Goal: Information Seeking & Learning: Learn about a topic

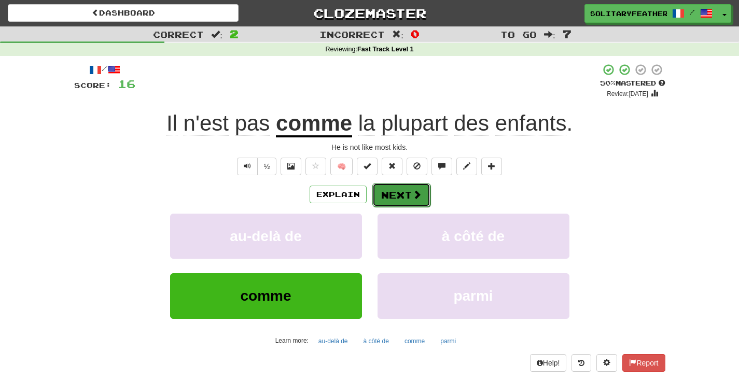
drag, startPoint x: 0, startPoint y: 0, endPoint x: 414, endPoint y: 198, distance: 458.8
click at [414, 198] on span at bounding box center [416, 194] width 9 height 9
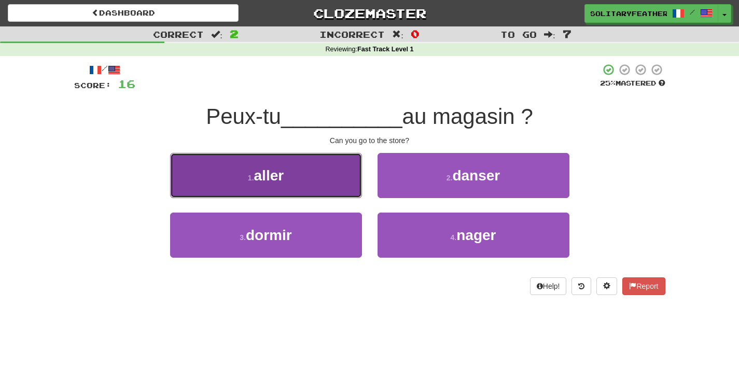
click at [353, 184] on button "1 . aller" at bounding box center [266, 175] width 192 height 45
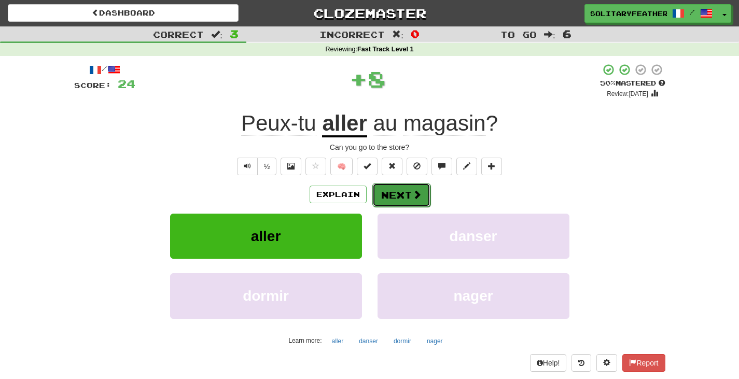
click at [398, 190] on button "Next" at bounding box center [401, 195] width 58 height 24
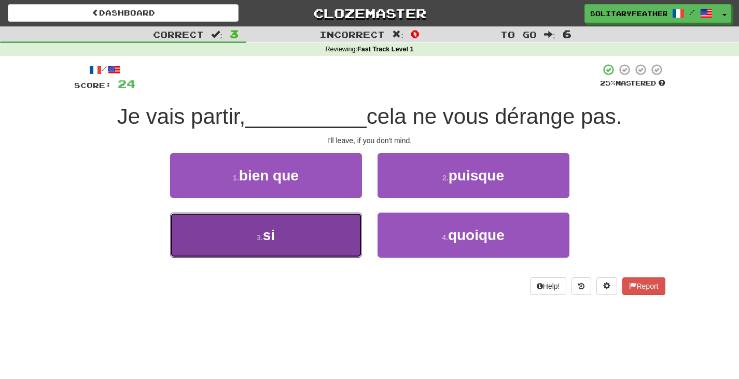
click at [353, 239] on button "3 . si" at bounding box center [266, 235] width 192 height 45
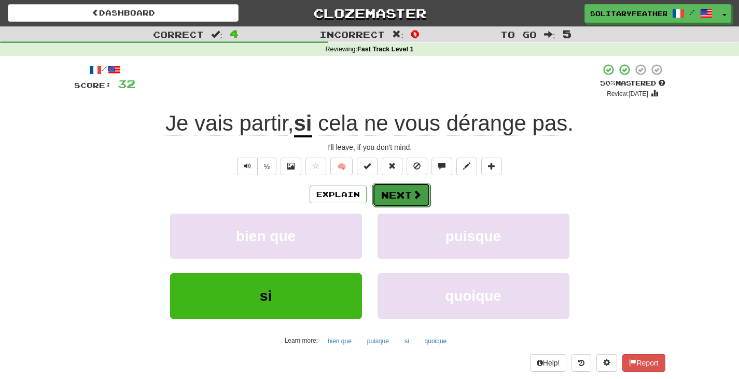
click at [389, 198] on button "Next" at bounding box center [401, 195] width 58 height 24
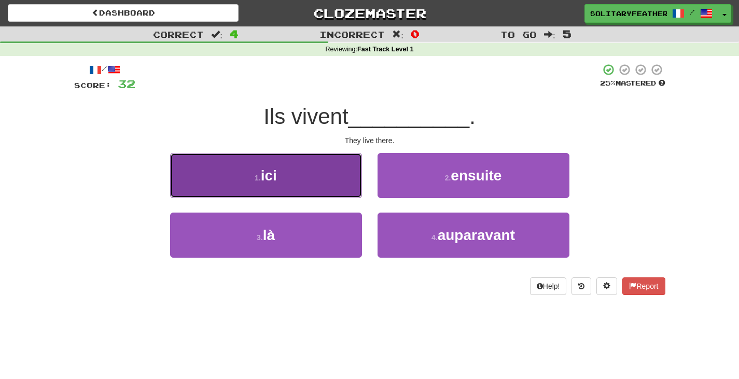
click at [332, 183] on button "1 . ici" at bounding box center [266, 175] width 192 height 45
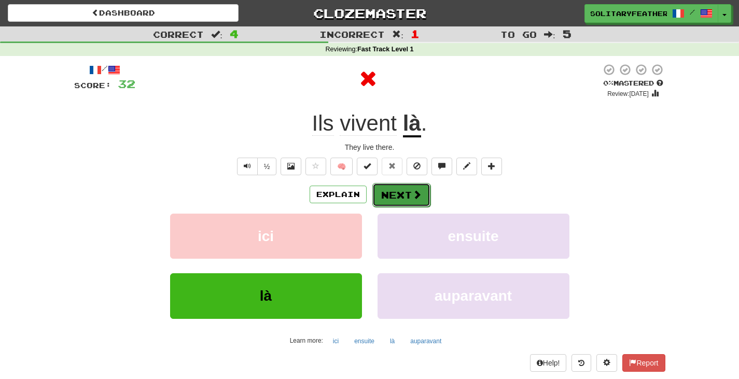
click at [393, 193] on button "Next" at bounding box center [401, 195] width 58 height 24
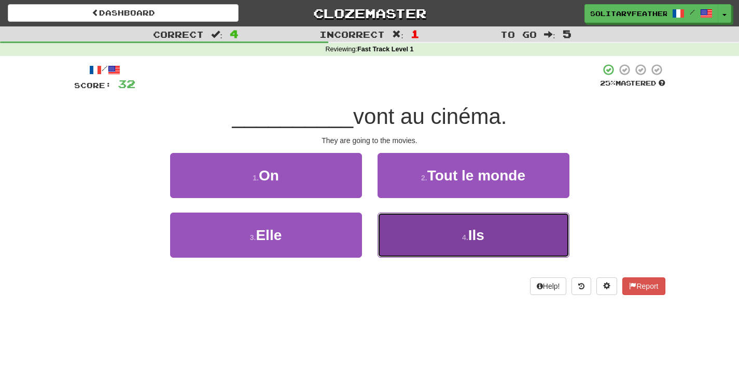
click at [401, 229] on button "4 . Ils" at bounding box center [474, 235] width 192 height 45
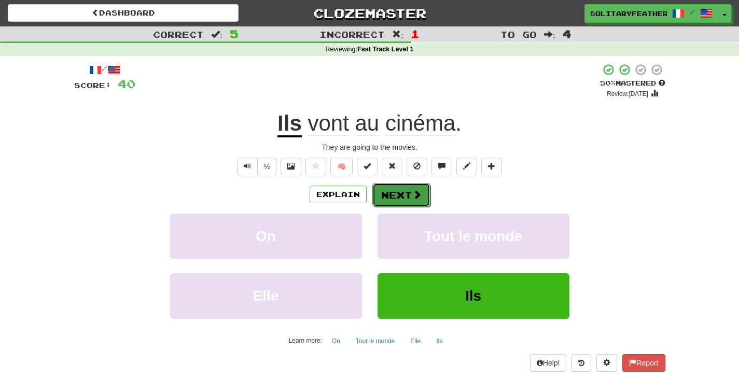
click at [406, 201] on button "Next" at bounding box center [401, 195] width 58 height 24
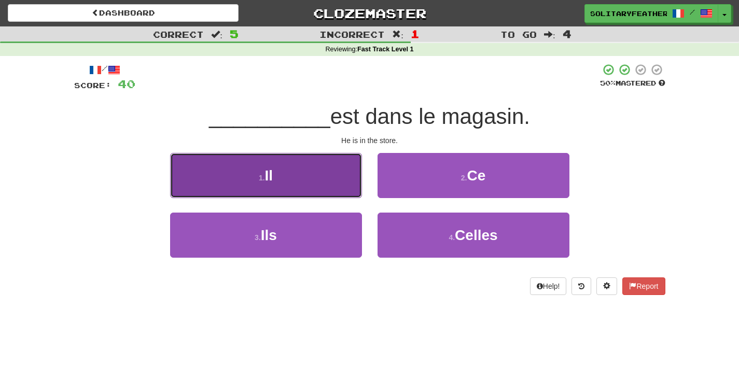
click at [330, 192] on button "1 . Il" at bounding box center [266, 175] width 192 height 45
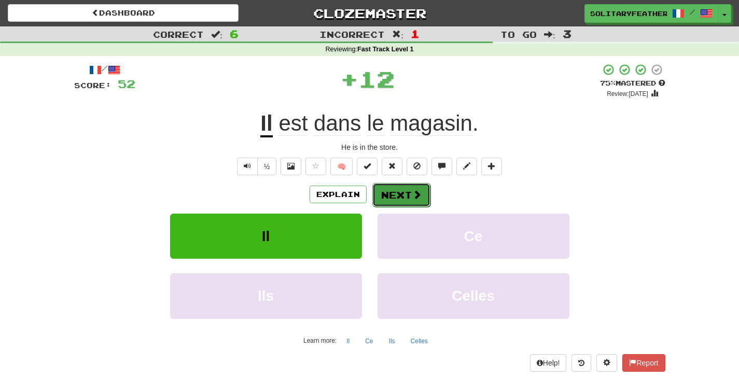
click at [385, 190] on button "Next" at bounding box center [401, 195] width 58 height 24
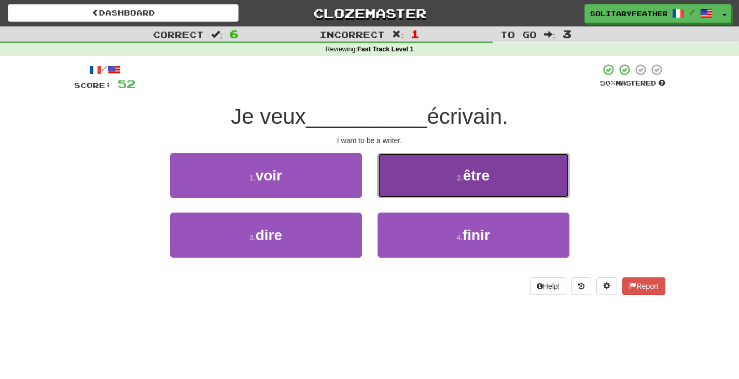
click at [389, 185] on button "2 . être" at bounding box center [474, 175] width 192 height 45
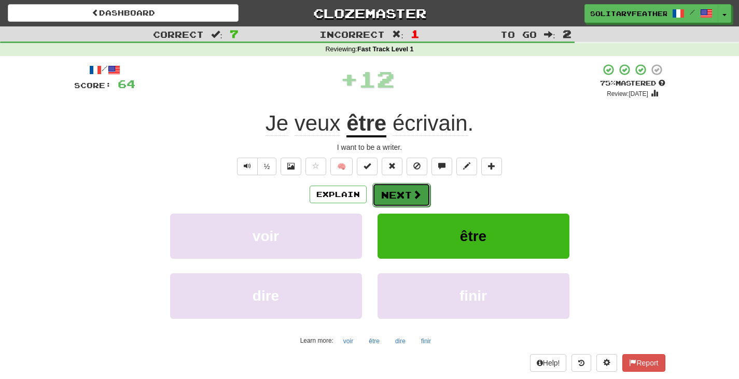
click at [393, 198] on button "Next" at bounding box center [401, 195] width 58 height 24
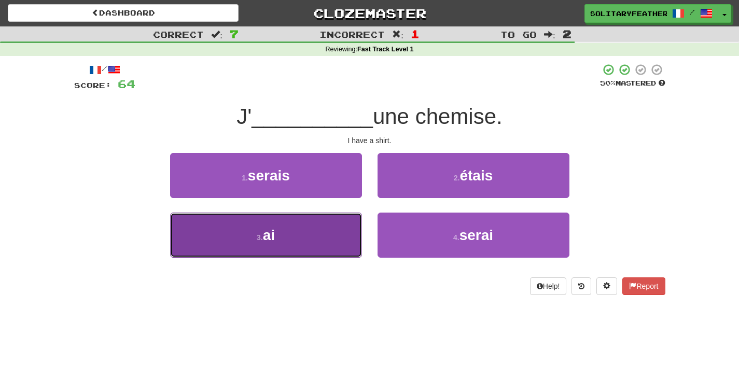
click at [358, 226] on button "3 . ai" at bounding box center [266, 235] width 192 height 45
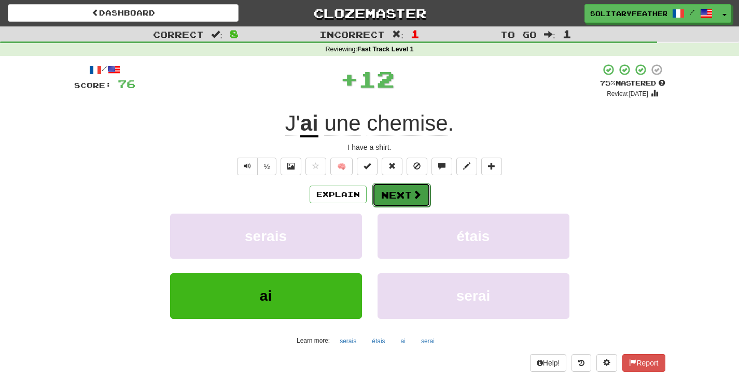
click at [409, 199] on button "Next" at bounding box center [401, 195] width 58 height 24
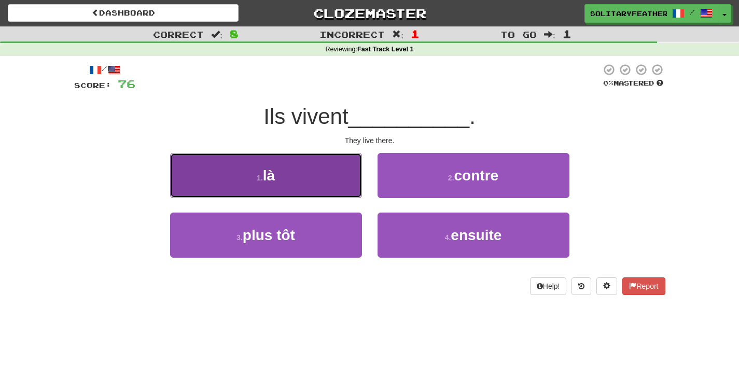
click at [331, 193] on button "1 . là" at bounding box center [266, 175] width 192 height 45
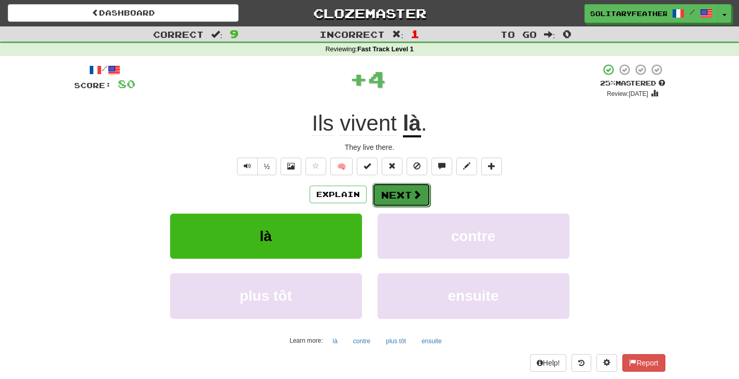
click at [391, 195] on button "Next" at bounding box center [401, 195] width 58 height 24
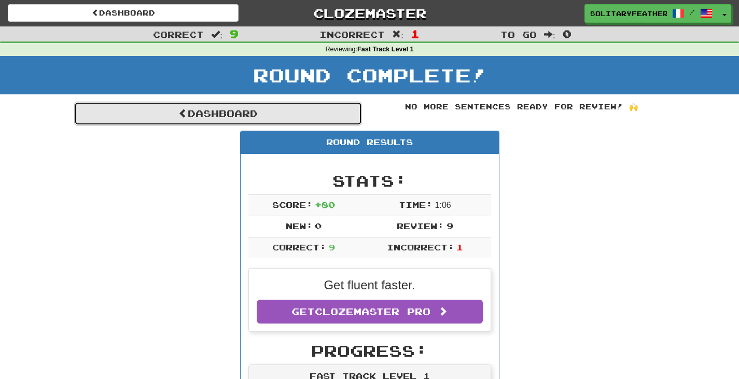
click at [313, 113] on link "Dashboard" at bounding box center [218, 114] width 288 height 24
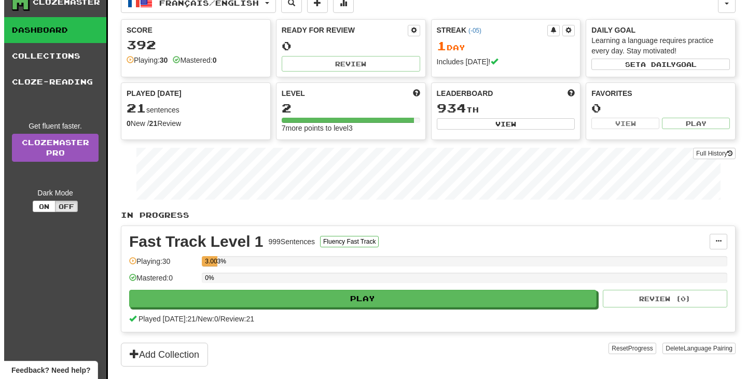
scroll to position [52, 0]
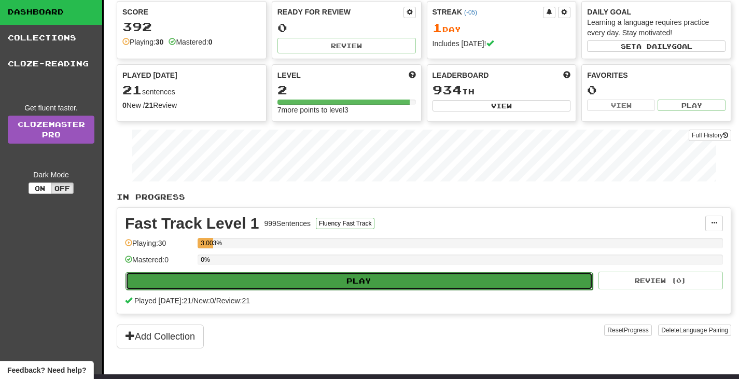
click at [363, 282] on button "Play" at bounding box center [359, 281] width 467 height 18
select select "**"
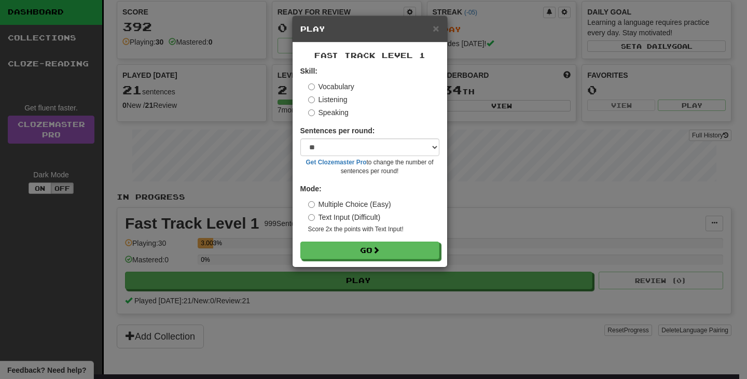
click at [330, 112] on label "Speaking" at bounding box center [328, 112] width 40 height 10
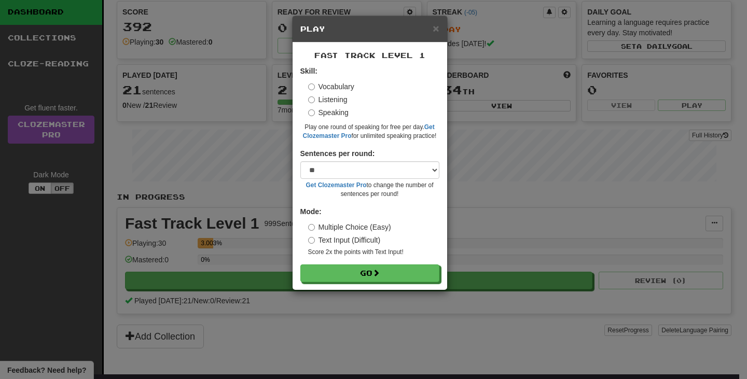
click at [332, 87] on label "Vocabulary" at bounding box center [331, 86] width 46 height 10
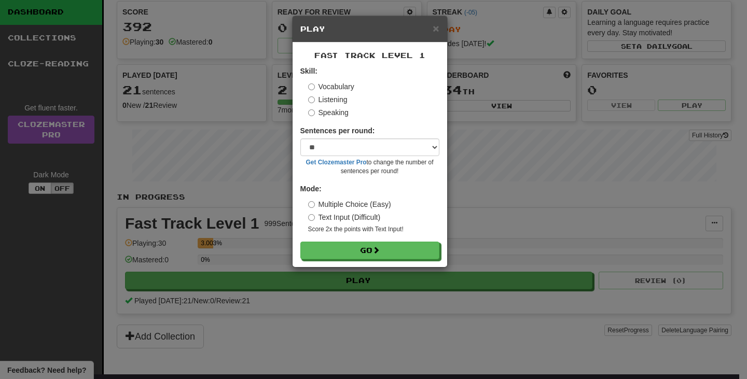
click at [338, 100] on label "Listening" at bounding box center [327, 99] width 39 height 10
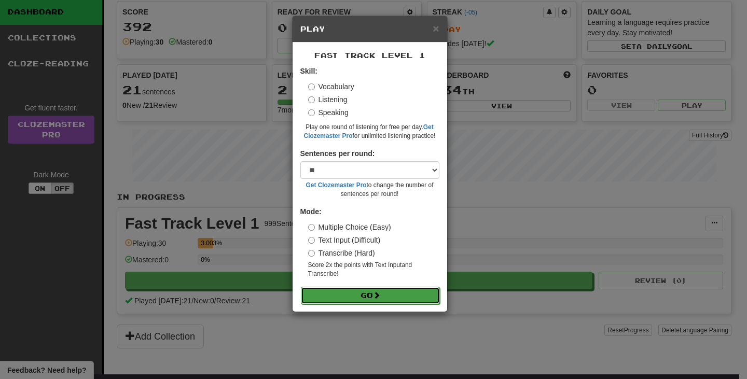
click at [370, 291] on button "Go" at bounding box center [370, 296] width 139 height 18
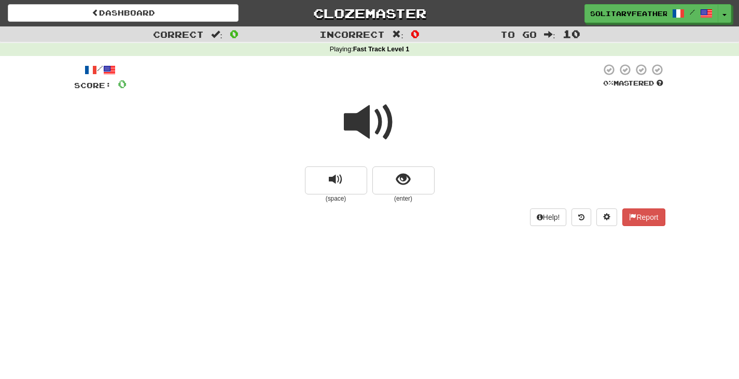
click at [373, 117] on span at bounding box center [370, 122] width 52 height 52
click at [351, 179] on button "replay audio" at bounding box center [336, 180] width 62 height 28
click at [653, 160] on div at bounding box center [369, 129] width 591 height 74
click at [399, 174] on span "show sentence" at bounding box center [403, 180] width 14 height 14
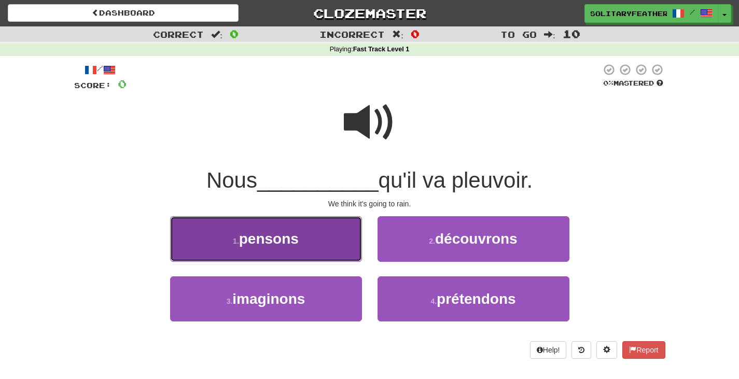
click at [312, 234] on button "1 . pensons" at bounding box center [266, 238] width 192 height 45
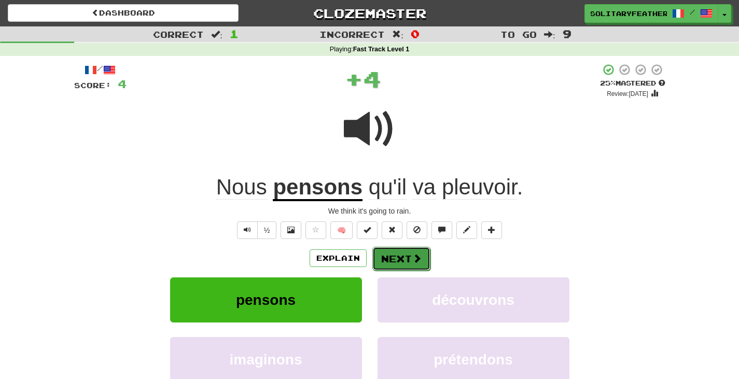
click at [406, 255] on button "Next" at bounding box center [401, 259] width 58 height 24
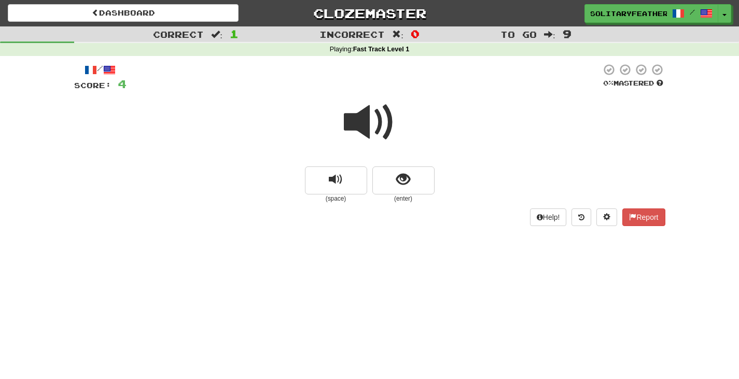
click at [357, 129] on span at bounding box center [370, 122] width 52 height 52
click at [372, 127] on span at bounding box center [370, 122] width 52 height 52
click at [406, 186] on span "show sentence" at bounding box center [403, 180] width 14 height 14
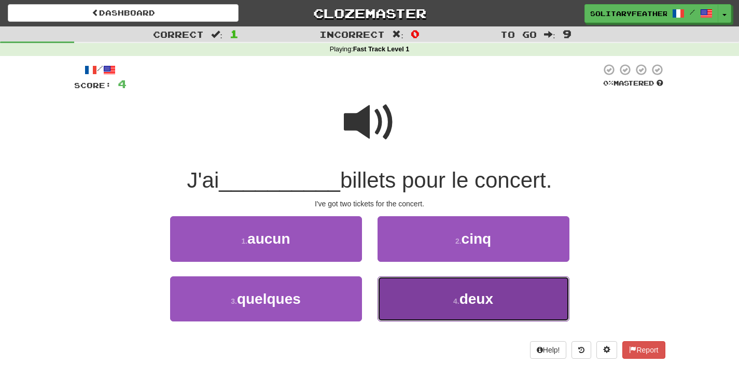
click at [443, 302] on button "4 . deux" at bounding box center [474, 298] width 192 height 45
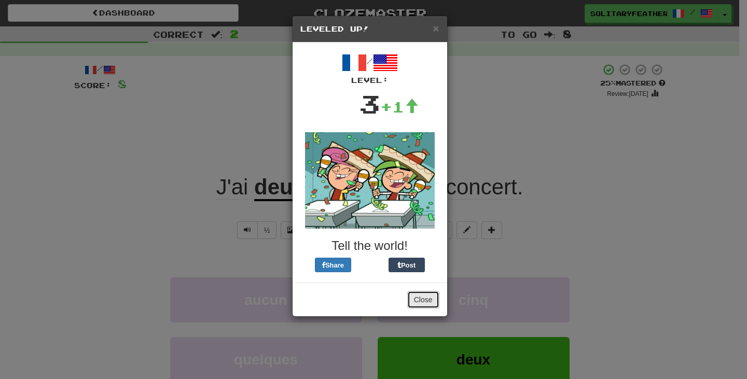
click at [423, 300] on button "Close" at bounding box center [423, 300] width 32 height 18
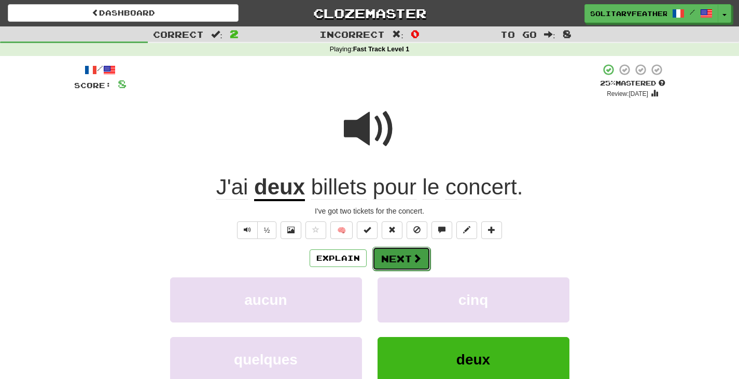
click at [406, 254] on button "Next" at bounding box center [401, 259] width 58 height 24
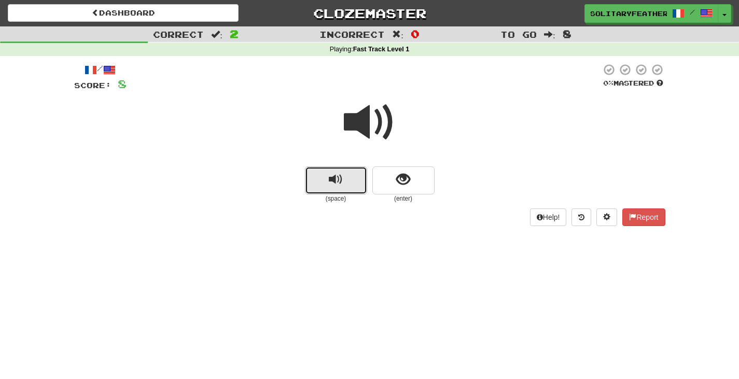
click at [345, 182] on button "replay audio" at bounding box center [336, 180] width 62 height 28
click at [347, 182] on button "replay audio" at bounding box center [336, 180] width 62 height 28
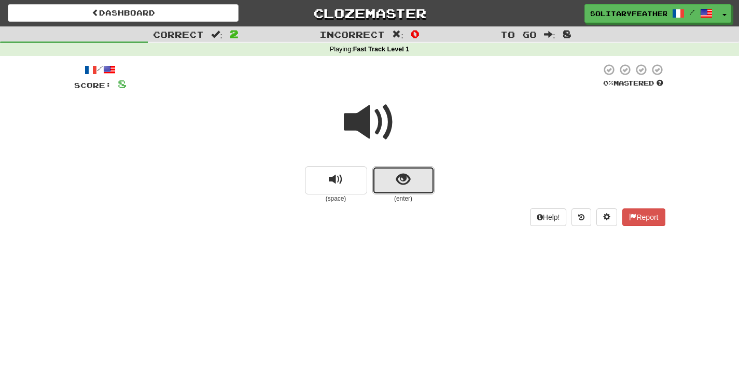
click at [407, 189] on button "show sentence" at bounding box center [403, 180] width 62 height 28
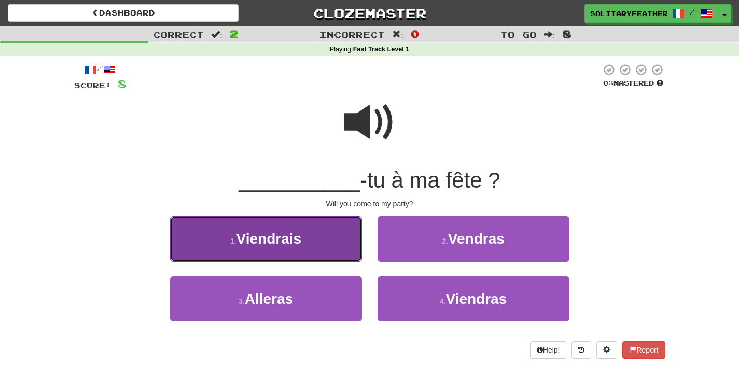
click at [325, 246] on button "1 . Viendrais" at bounding box center [266, 238] width 192 height 45
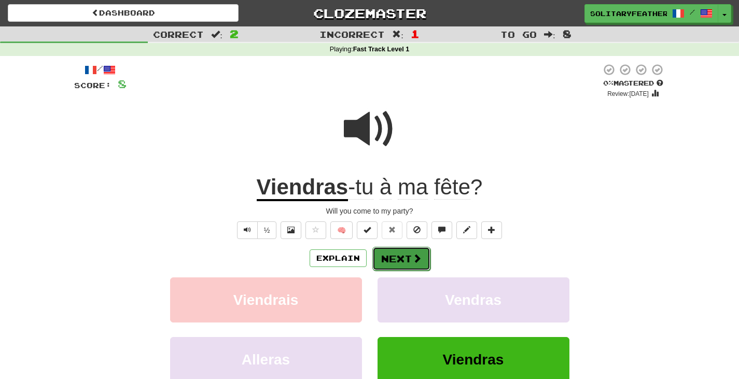
click at [396, 260] on button "Next" at bounding box center [401, 259] width 58 height 24
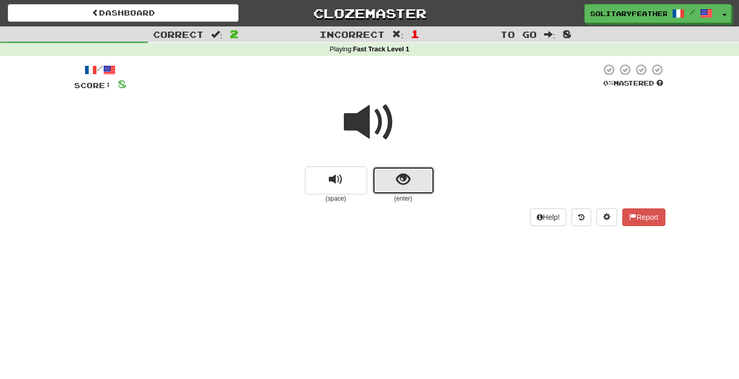
click at [405, 187] on span "show sentence" at bounding box center [403, 180] width 14 height 14
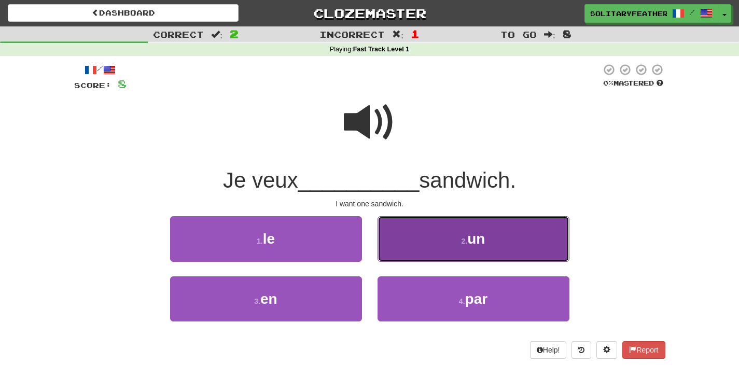
click at [404, 239] on button "2 . un" at bounding box center [474, 238] width 192 height 45
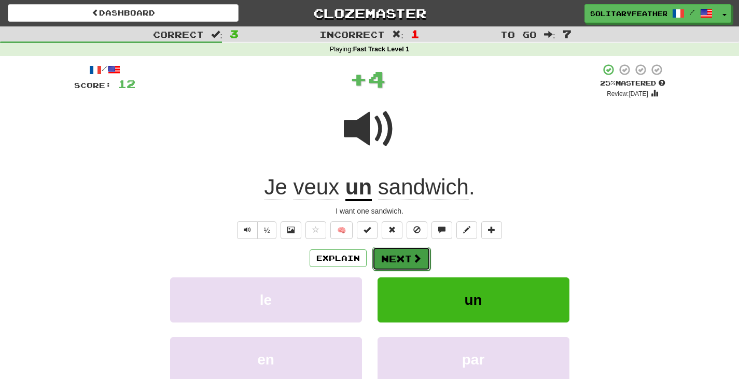
click at [402, 255] on button "Next" at bounding box center [401, 259] width 58 height 24
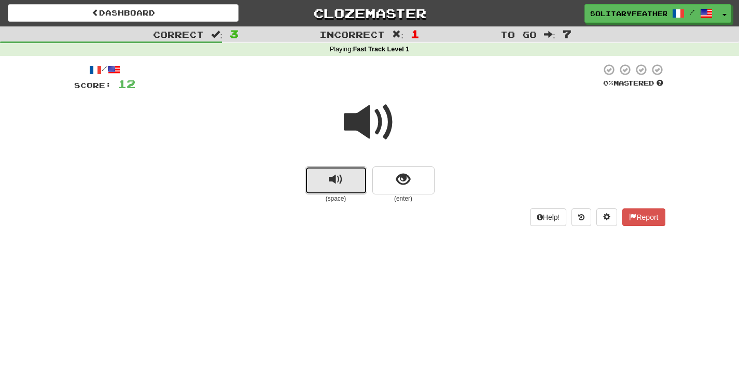
click at [362, 185] on button "replay audio" at bounding box center [336, 180] width 62 height 28
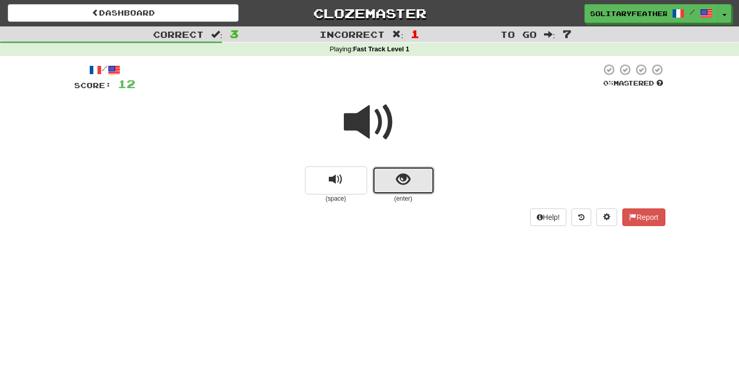
click at [398, 190] on button "show sentence" at bounding box center [403, 180] width 62 height 28
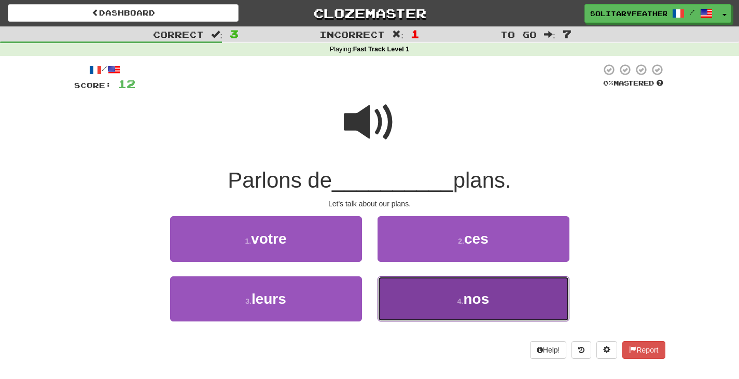
click at [427, 294] on button "4 . nos" at bounding box center [474, 298] width 192 height 45
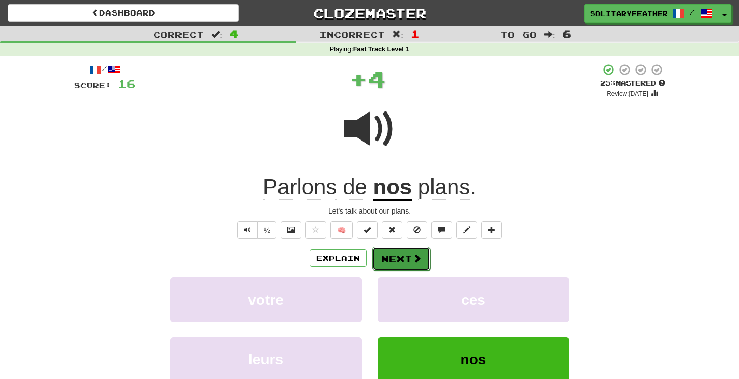
click at [416, 261] on span at bounding box center [416, 258] width 9 height 9
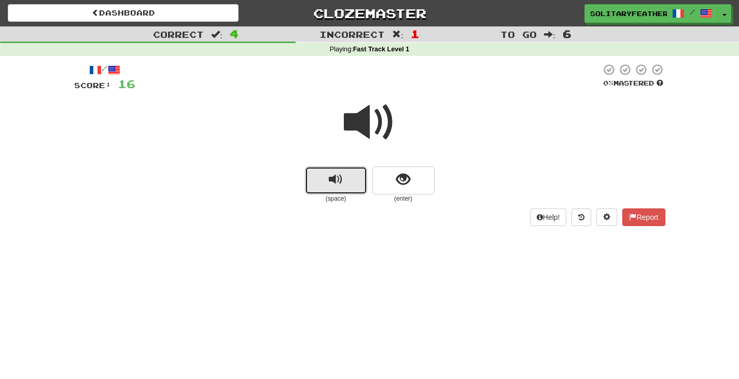
click at [341, 182] on span "replay audio" at bounding box center [336, 180] width 14 height 14
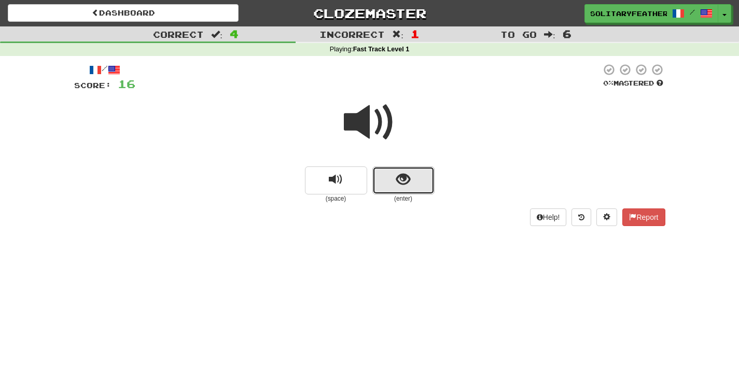
click at [405, 182] on span "show sentence" at bounding box center [403, 180] width 14 height 14
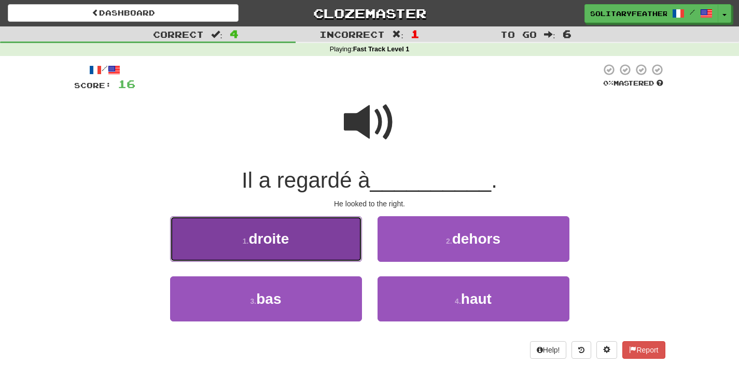
click at [317, 231] on button "1 . droite" at bounding box center [266, 238] width 192 height 45
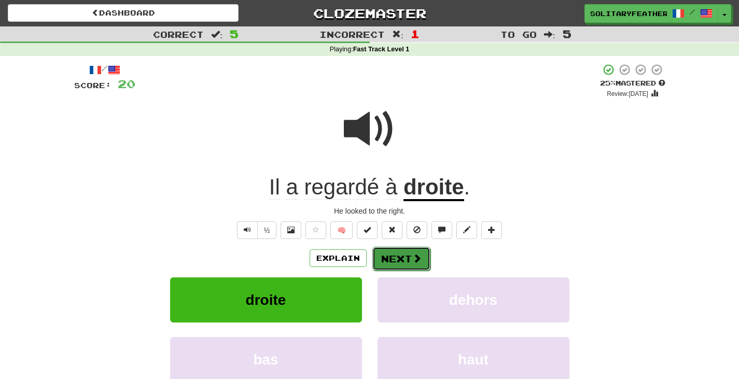
click at [397, 255] on button "Next" at bounding box center [401, 259] width 58 height 24
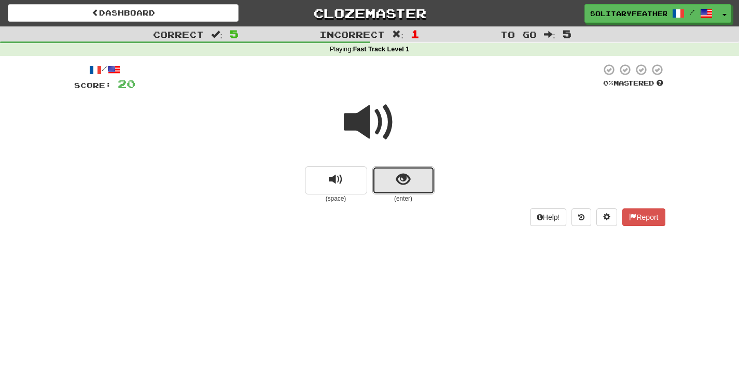
click at [394, 184] on button "show sentence" at bounding box center [403, 180] width 62 height 28
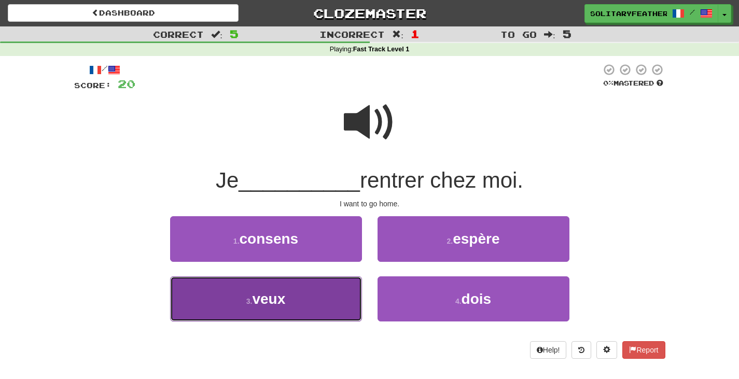
click at [343, 298] on button "3 . veux" at bounding box center [266, 298] width 192 height 45
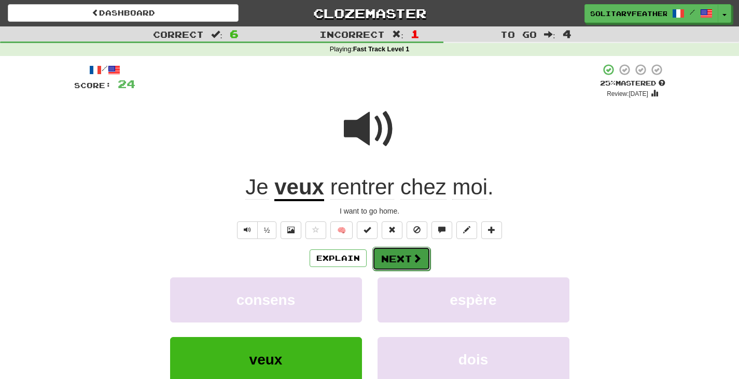
click at [390, 260] on button "Next" at bounding box center [401, 259] width 58 height 24
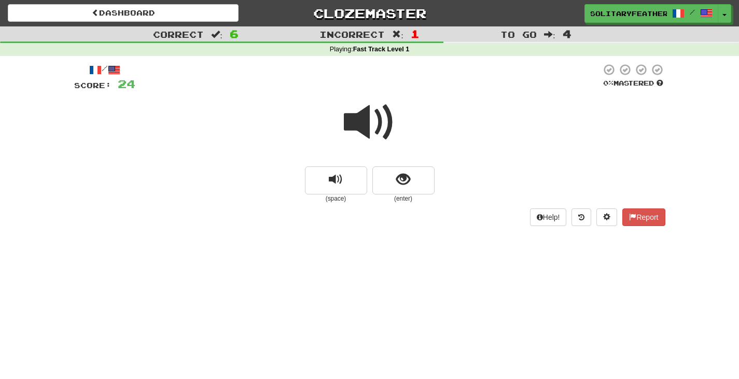
click at [371, 134] on span at bounding box center [370, 122] width 52 height 52
click at [412, 183] on button "show sentence" at bounding box center [403, 180] width 62 height 28
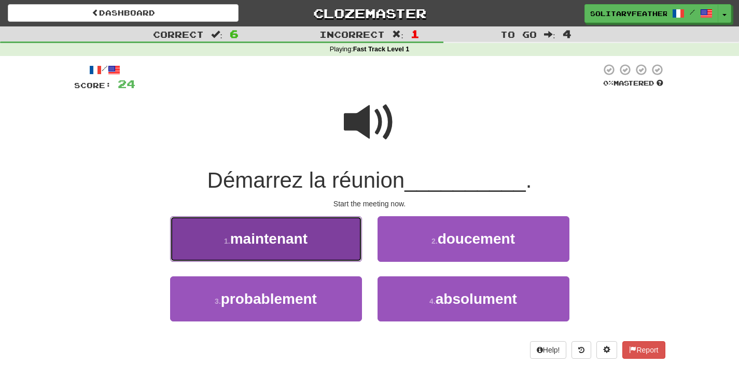
click at [321, 235] on button "1 . maintenant" at bounding box center [266, 238] width 192 height 45
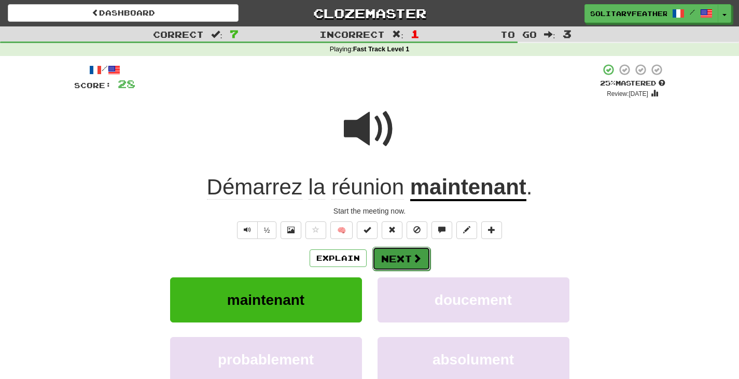
click at [414, 260] on span at bounding box center [416, 258] width 9 height 9
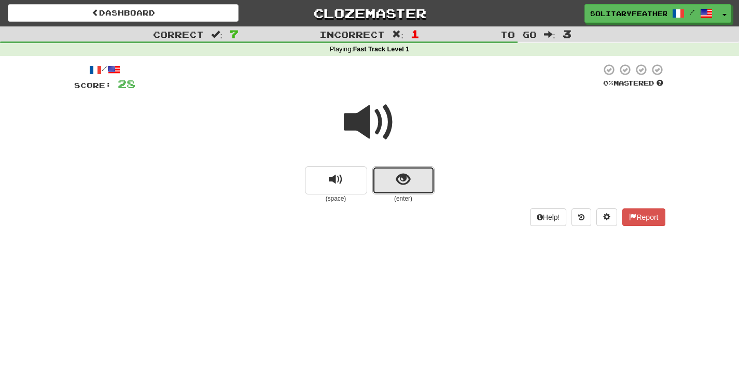
click at [389, 180] on button "show sentence" at bounding box center [403, 180] width 62 height 28
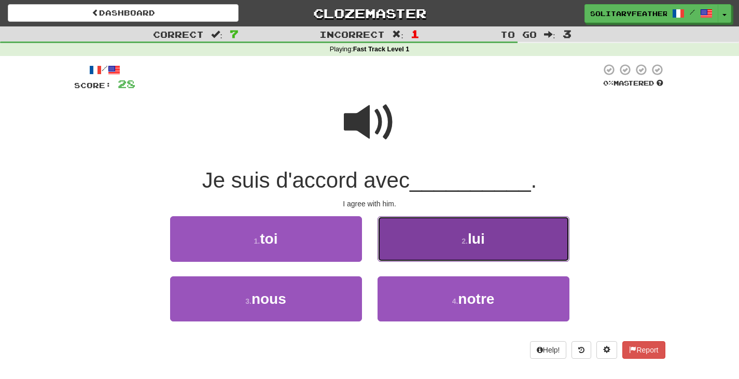
click at [407, 224] on button "2 . lui" at bounding box center [474, 238] width 192 height 45
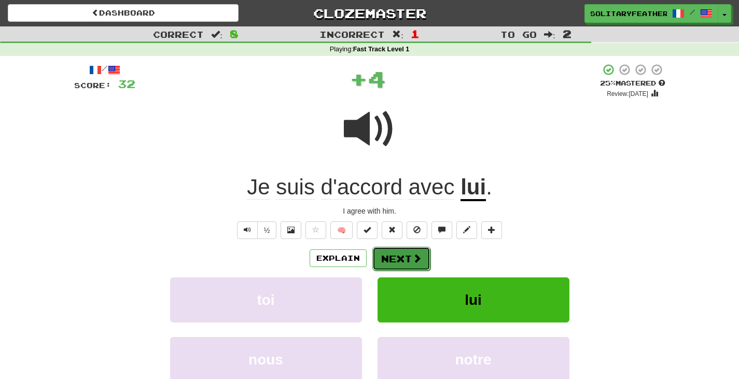
click at [402, 258] on button "Next" at bounding box center [401, 259] width 58 height 24
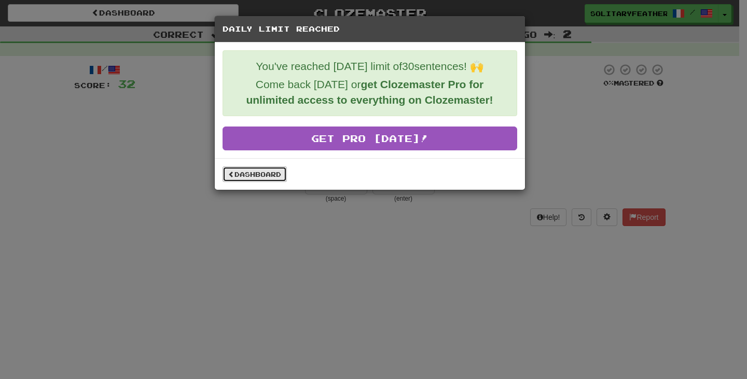
click at [276, 177] on link "Dashboard" at bounding box center [254, 174] width 64 height 16
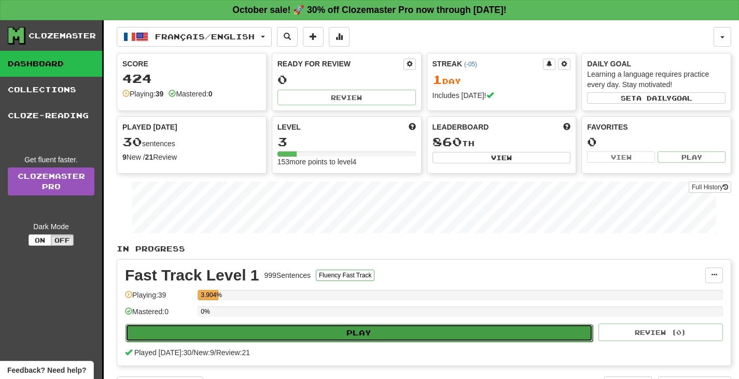
click at [347, 328] on button "Play" at bounding box center [359, 333] width 467 height 18
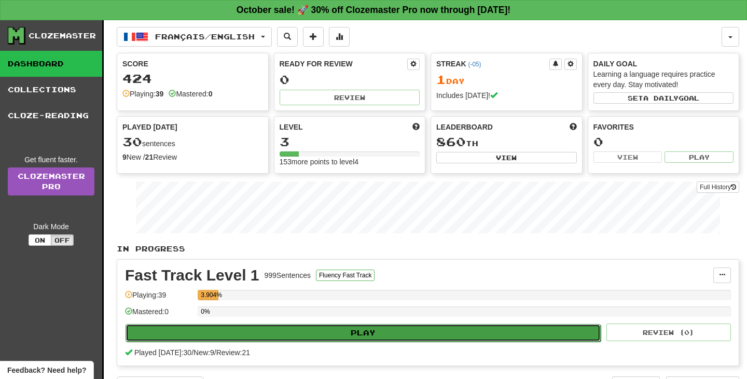
select select "**"
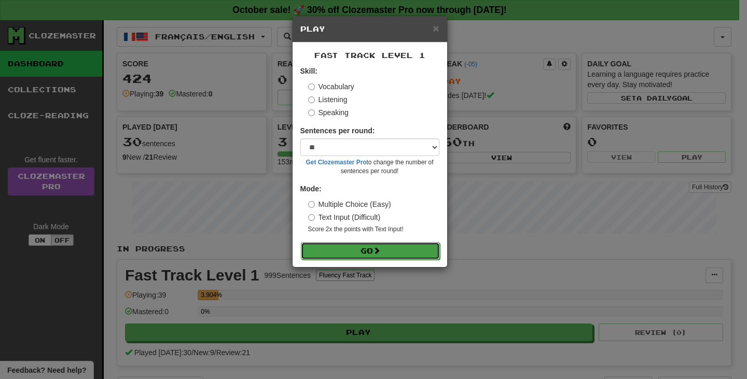
click at [363, 256] on button "Go" at bounding box center [370, 251] width 139 height 18
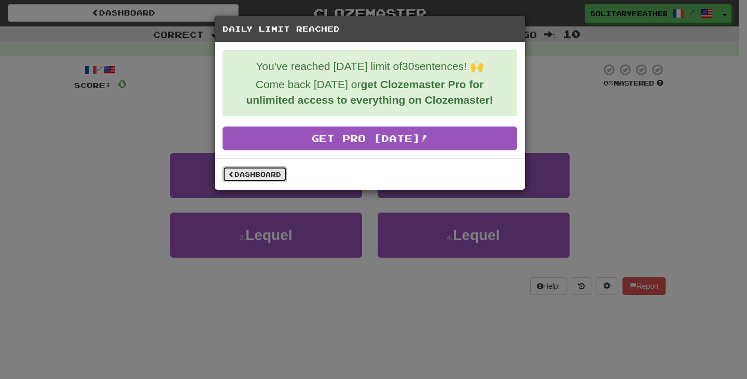
click at [277, 176] on link "Dashboard" at bounding box center [254, 174] width 64 height 16
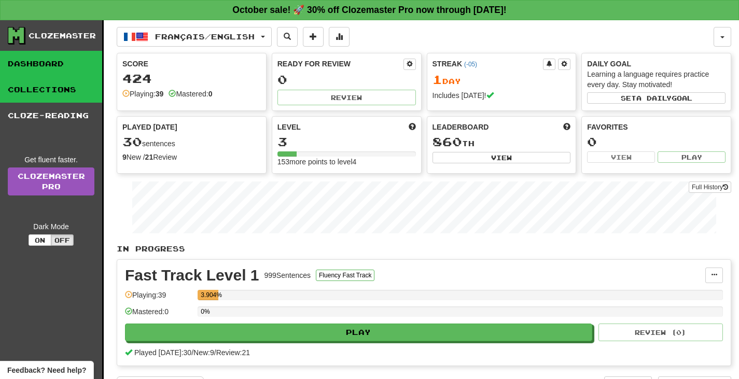
click at [74, 89] on link "Collections" at bounding box center [51, 90] width 102 height 26
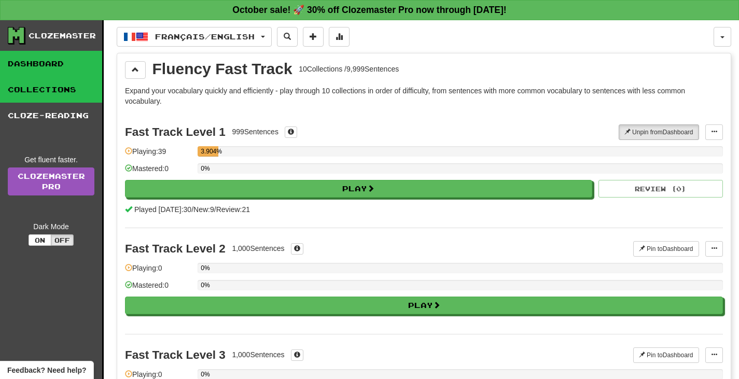
click at [66, 66] on link "Dashboard" at bounding box center [51, 64] width 102 height 26
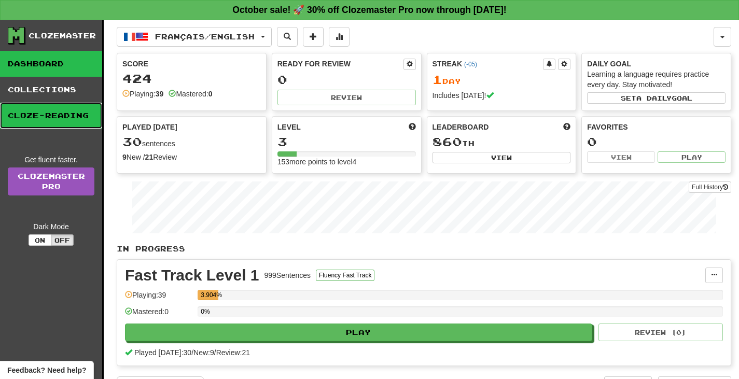
click at [69, 123] on link "Cloze-Reading" at bounding box center [51, 116] width 102 height 26
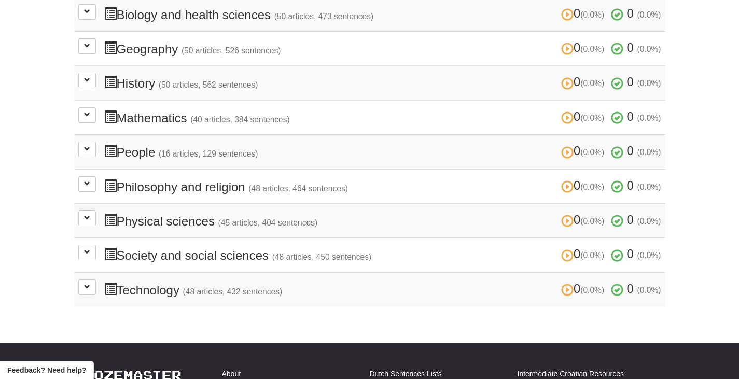
scroll to position [363, 0]
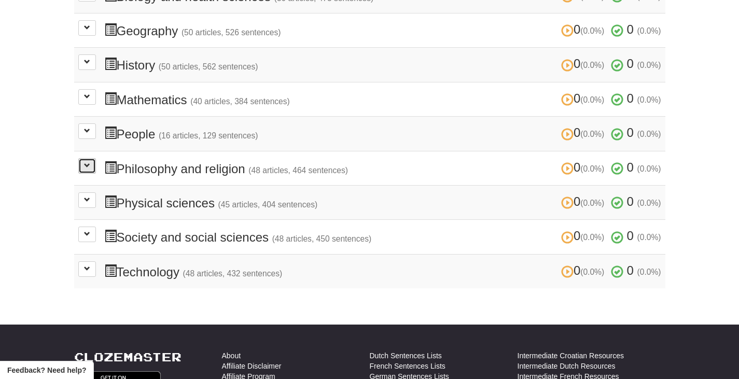
click at [86, 161] on button at bounding box center [87, 166] width 18 height 16
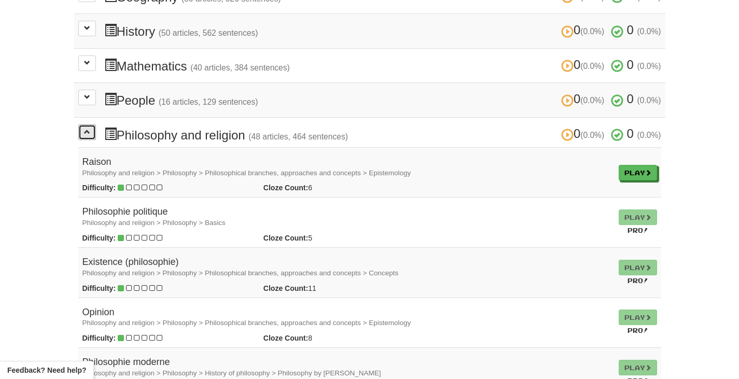
scroll to position [415, 0]
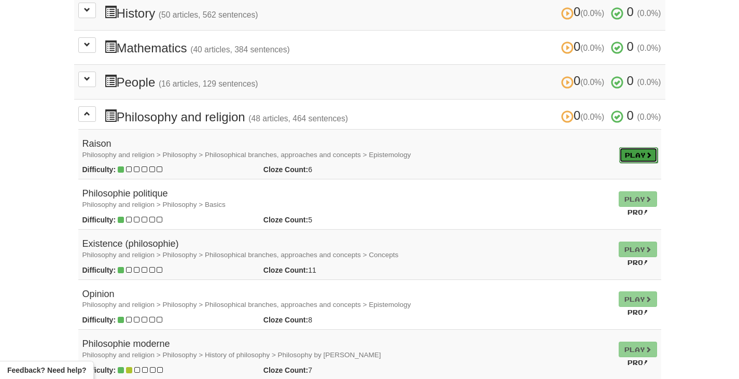
click at [643, 159] on link "Play" at bounding box center [638, 155] width 38 height 16
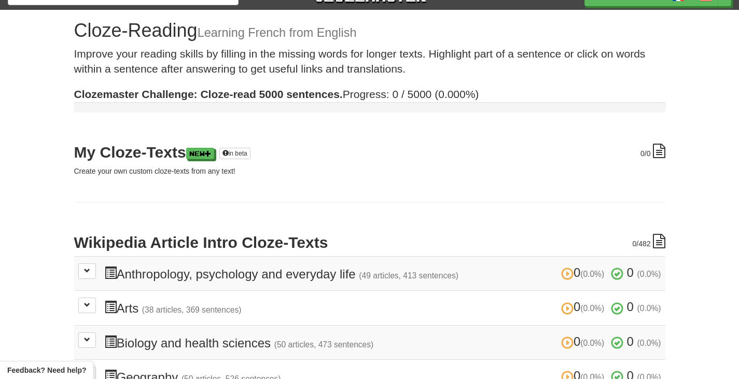
scroll to position [0, 0]
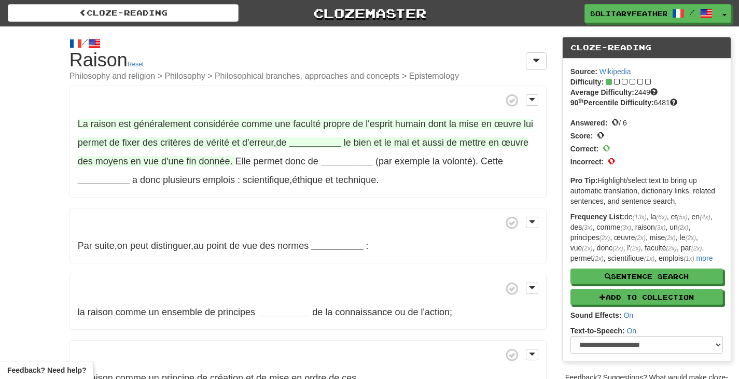
click at [441, 126] on span "dont" at bounding box center [437, 124] width 18 height 10
drag, startPoint x: 432, startPoint y: 125, endPoint x: 446, endPoint y: 122, distance: 14.3
click at [446, 122] on span "dont" at bounding box center [437, 124] width 18 height 10
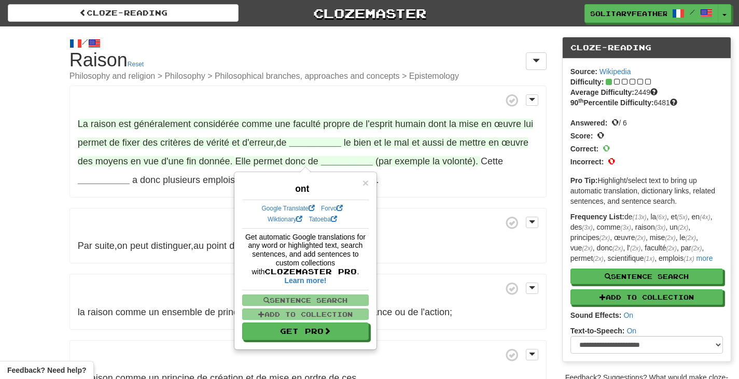
click at [442, 157] on span "(par exemple la volonté) ." at bounding box center [426, 161] width 103 height 10
click at [461, 155] on p "La raison est généralement considérée comme une faculté propre de l'esprit huma…" at bounding box center [307, 142] width 477 height 112
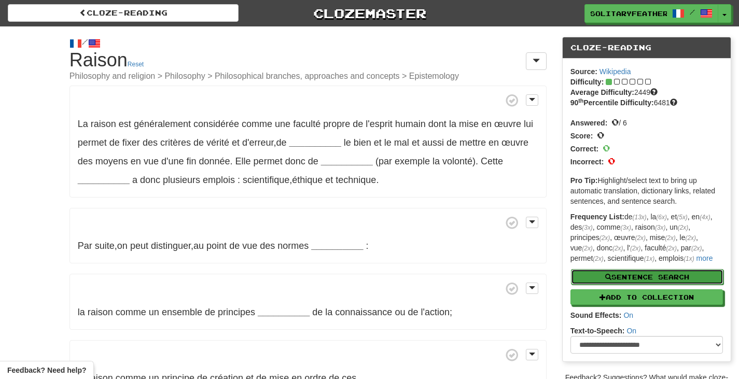
click at [628, 274] on button "Sentence Search" at bounding box center [647, 277] width 152 height 16
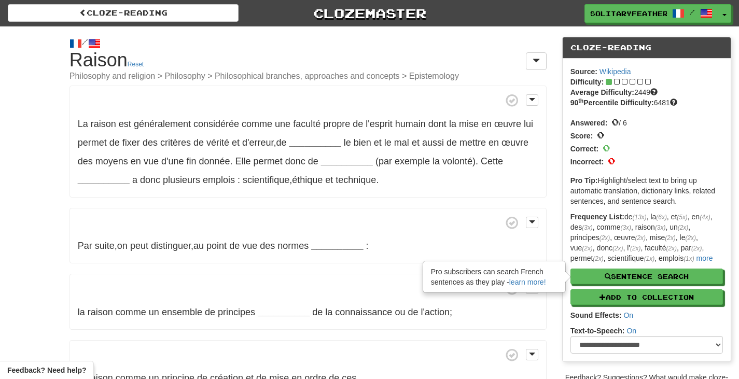
click at [435, 133] on p "La raison est généralement considérée comme une faculté propre de l'esprit huma…" at bounding box center [307, 142] width 477 height 112
click at [655, 342] on select "**********" at bounding box center [646, 345] width 152 height 18
drag, startPoint x: 605, startPoint y: 49, endPoint x: 650, endPoint y: 47, distance: 45.2
click at [650, 47] on div "Cloze-Reading" at bounding box center [647, 47] width 168 height 21
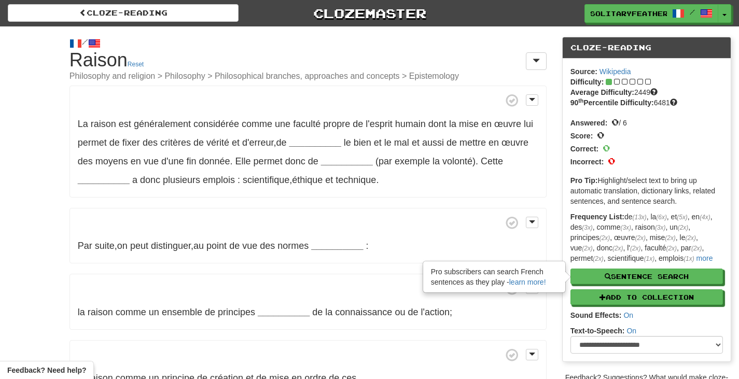
click at [565, 50] on div "Cloze-Reading" at bounding box center [647, 47] width 168 height 21
click at [533, 101] on span at bounding box center [532, 99] width 6 height 7
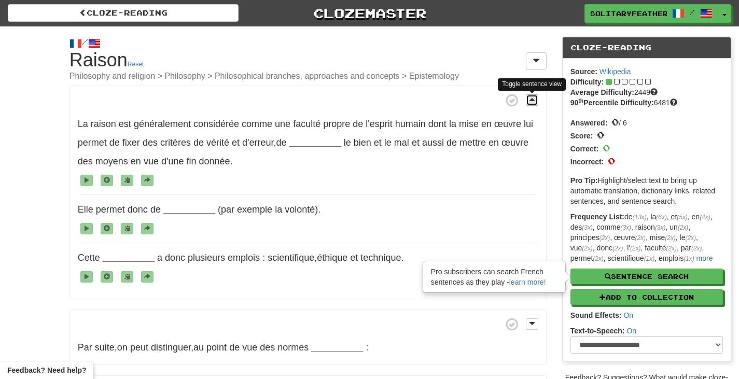
click at [533, 101] on span at bounding box center [532, 99] width 6 height 7
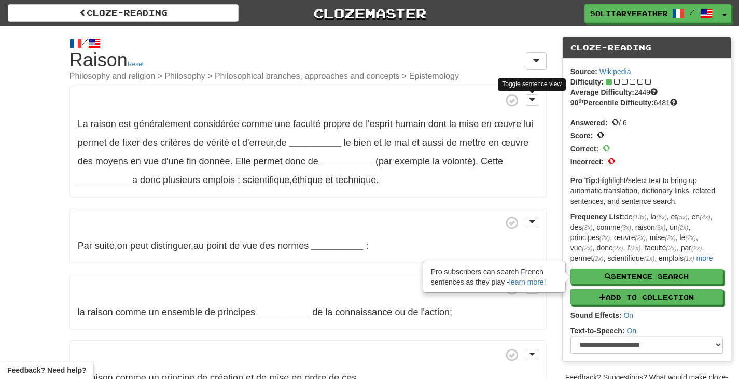
click at [446, 216] on span at bounding box center [308, 222] width 461 height 13
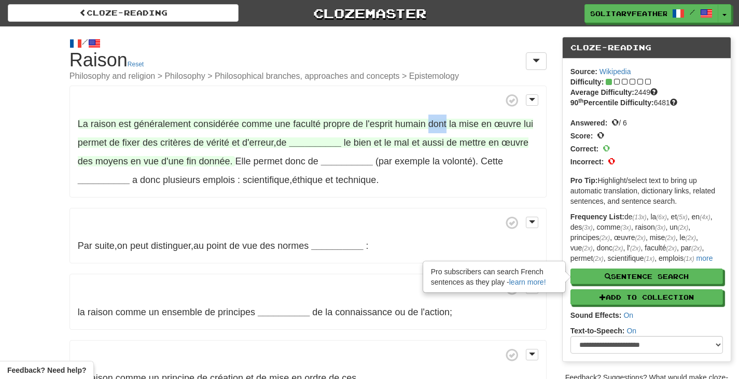
drag, startPoint x: 428, startPoint y: 124, endPoint x: 445, endPoint y: 127, distance: 17.2
click at [447, 126] on span "La raison est généralement considérée comme une faculté propre de l'esprit huma…" at bounding box center [305, 133] width 455 height 29
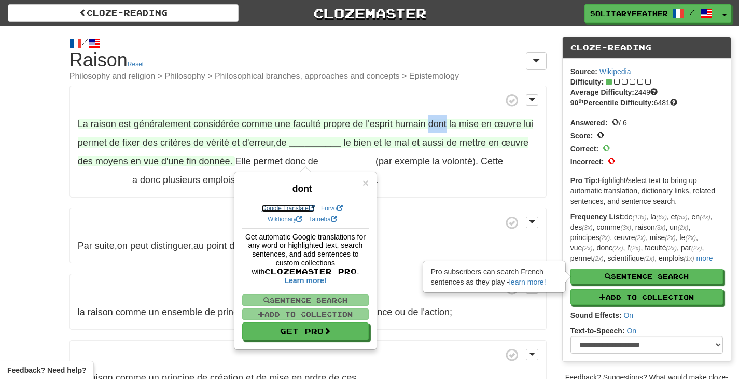
click at [306, 207] on link "Google Translate" at bounding box center [287, 208] width 53 height 7
click at [397, 112] on p "La raison est généralement considérée comme une faculté propre de l'esprit huma…" at bounding box center [307, 142] width 477 height 112
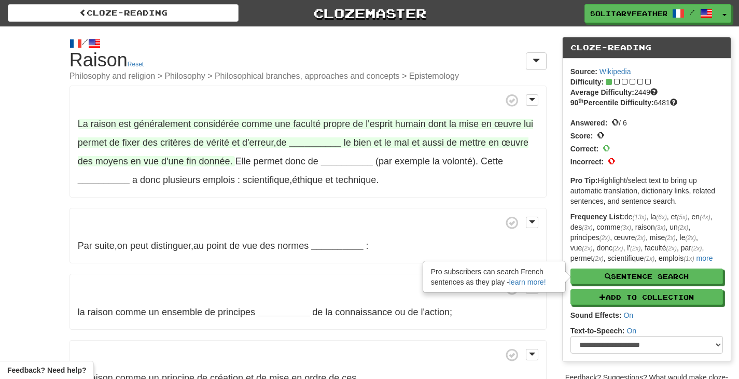
click at [312, 145] on strong "__________" at bounding box center [315, 142] width 52 height 10
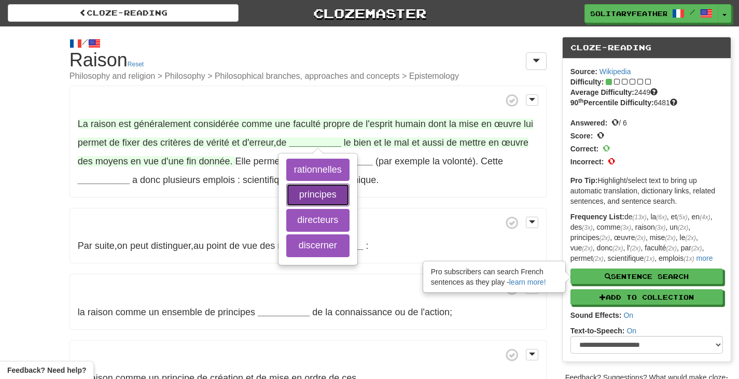
click at [309, 191] on button "principes" at bounding box center [317, 195] width 63 height 23
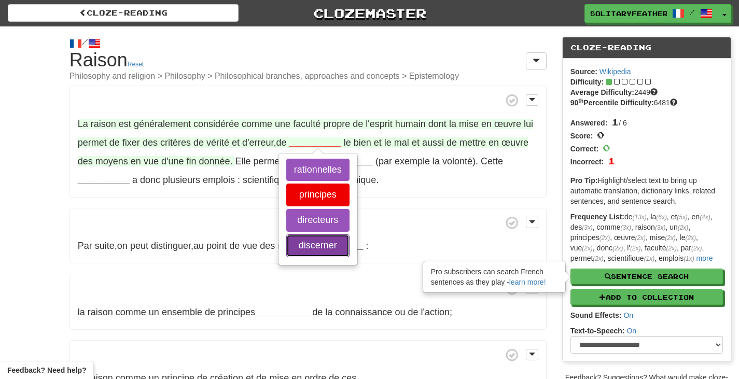
click at [324, 250] on button "discerner" at bounding box center [317, 245] width 63 height 23
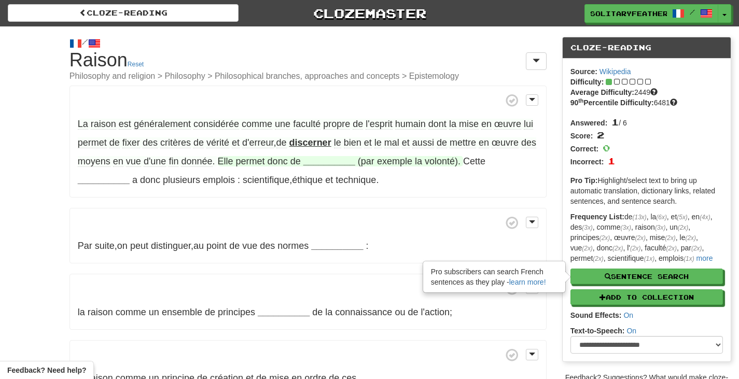
click at [333, 160] on strong "__________" at bounding box center [329, 161] width 52 height 10
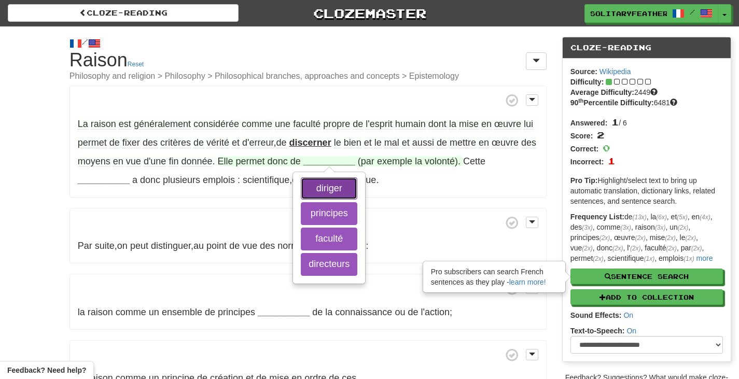
click at [345, 191] on button "diriger" at bounding box center [329, 188] width 57 height 23
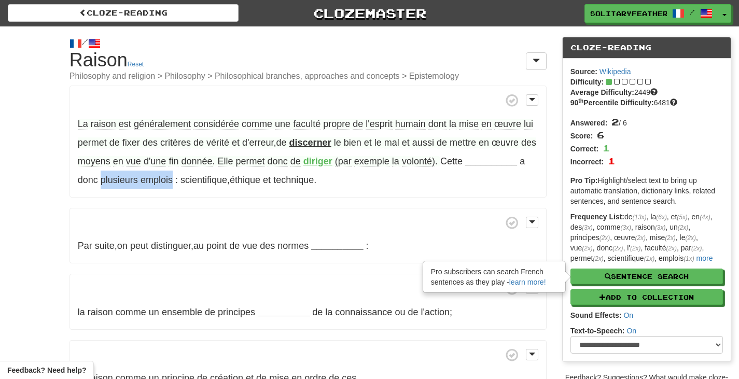
drag, startPoint x: 109, startPoint y: 182, endPoint x: 180, endPoint y: 187, distance: 71.2
click at [180, 187] on p "La raison est généralement considérée comme une faculté propre de l'esprit huma…" at bounding box center [307, 142] width 477 height 112
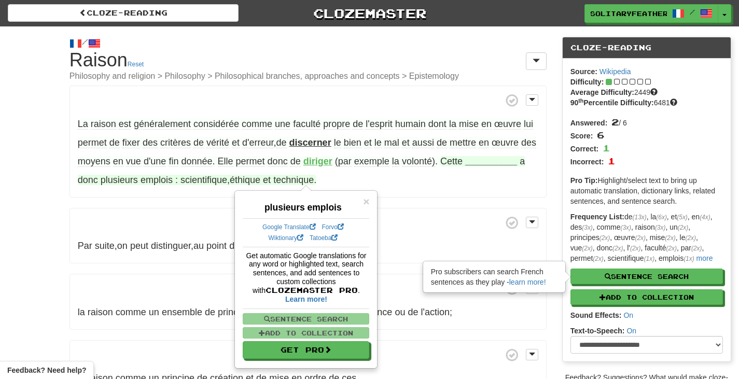
drag, startPoint x: 171, startPoint y: 180, endPoint x: 347, endPoint y: 236, distance: 185.2
click at [347, 236] on div "Google Translate Forvo Wiktionary Tatoeba" at bounding box center [306, 232] width 127 height 29
click at [310, 225] on span at bounding box center [313, 227] width 6 height 6
click at [505, 162] on strong "__________" at bounding box center [491, 161] width 52 height 10
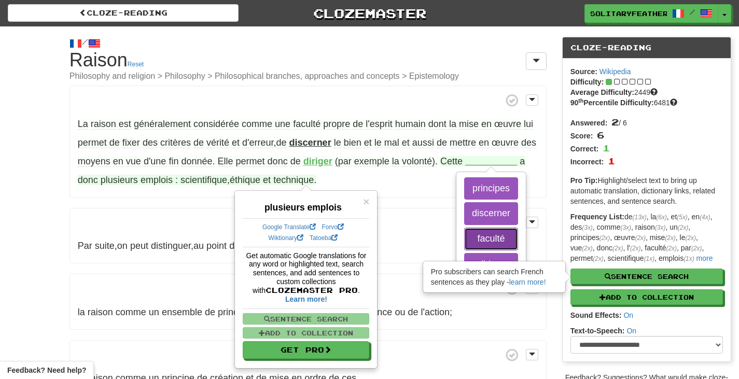
click at [505, 239] on button "faculté" at bounding box center [491, 239] width 54 height 23
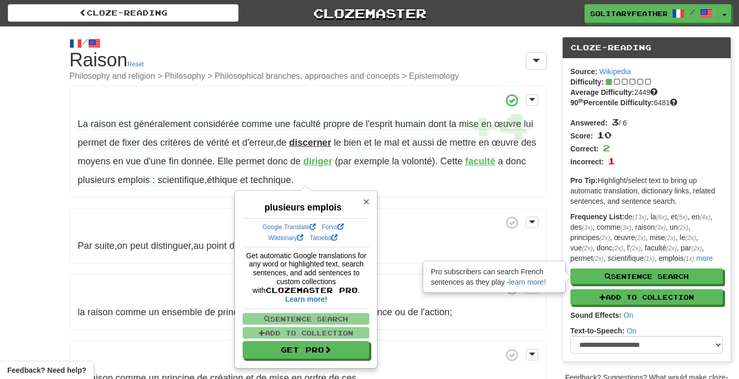
click at [366, 200] on span "×" at bounding box center [366, 202] width 6 height 12
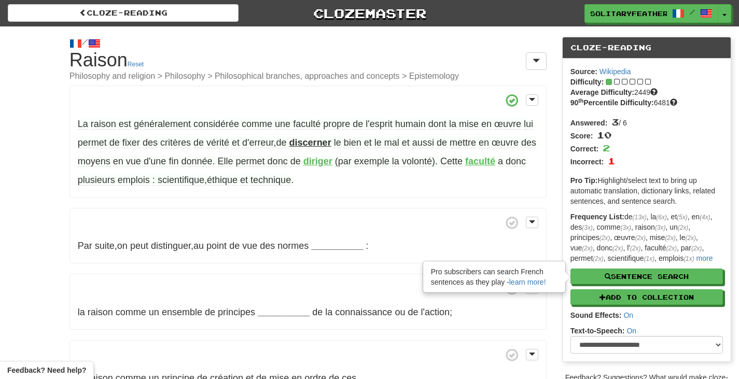
scroll to position [52, 0]
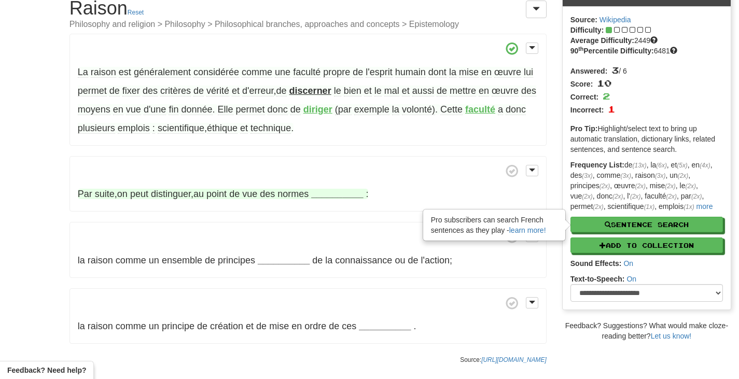
click at [349, 194] on strong "__________" at bounding box center [337, 194] width 52 height 10
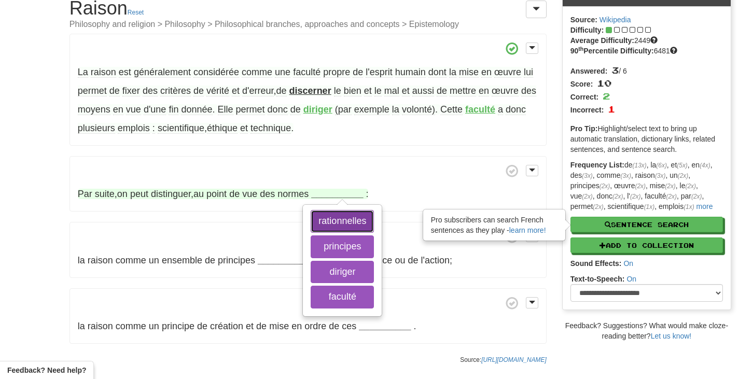
click at [342, 219] on button "rationnelles" at bounding box center [342, 221] width 63 height 23
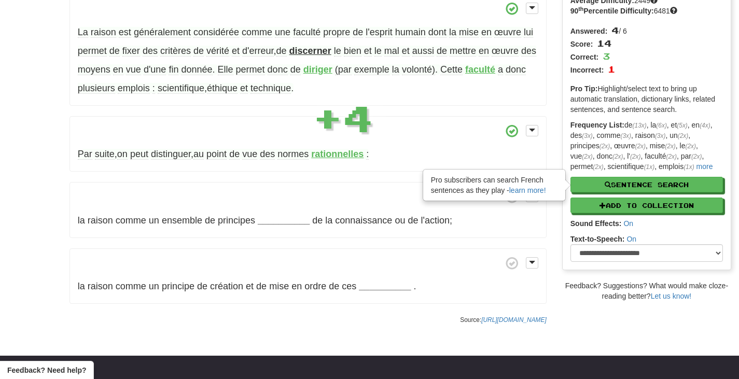
scroll to position [104, 0]
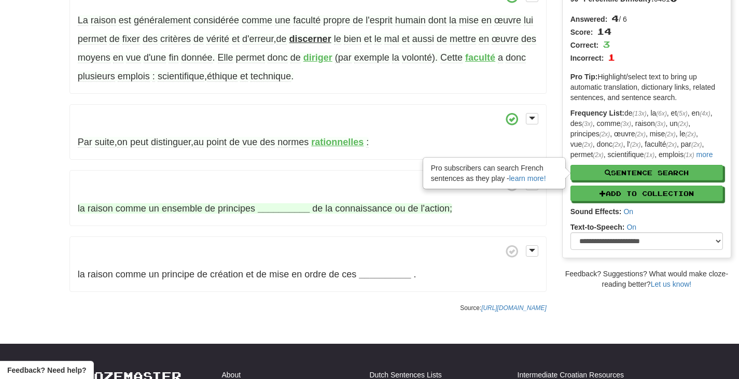
click at [281, 205] on strong "__________" at bounding box center [284, 208] width 52 height 10
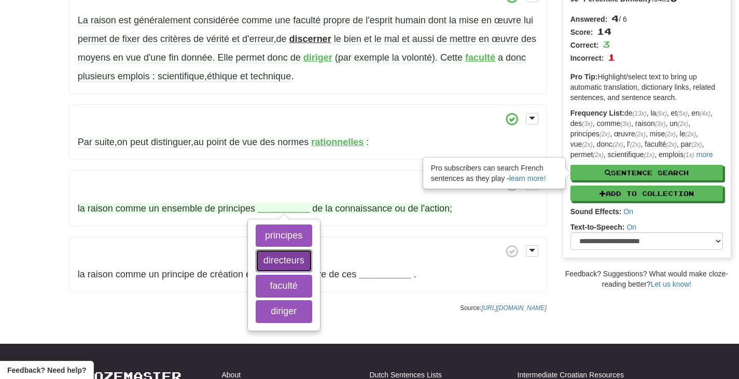
click at [283, 262] on button "directeurs" at bounding box center [284, 260] width 57 height 23
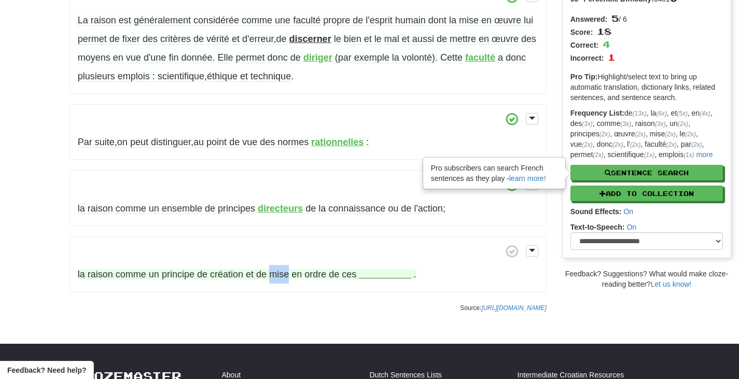
drag, startPoint x: 271, startPoint y: 277, endPoint x: 287, endPoint y: 277, distance: 15.6
click at [287, 277] on span "mise" at bounding box center [279, 274] width 20 height 10
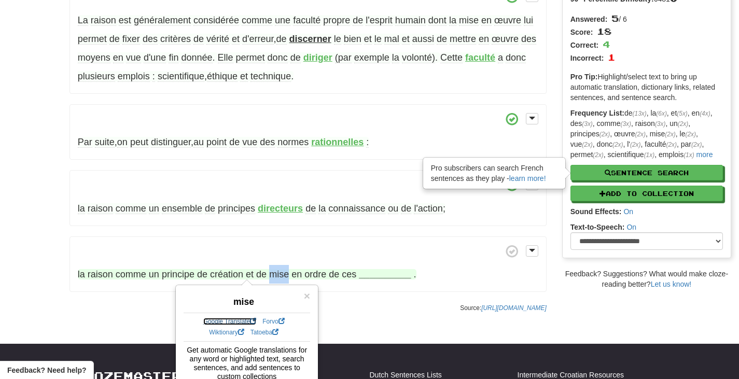
click at [243, 318] on link "Google Translate" at bounding box center [229, 321] width 53 height 7
click at [380, 278] on strong "__________" at bounding box center [385, 274] width 52 height 10
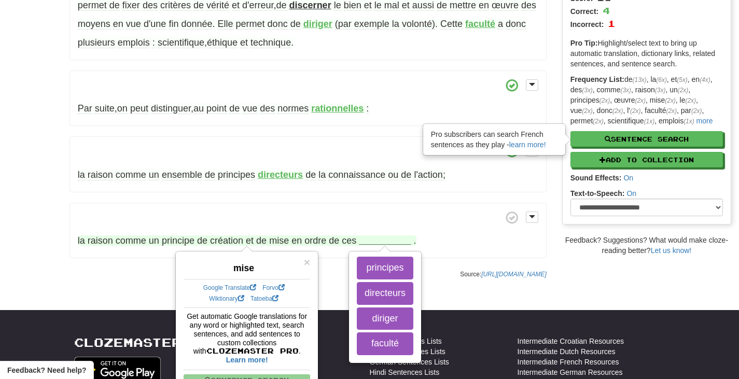
scroll to position [156, 0]
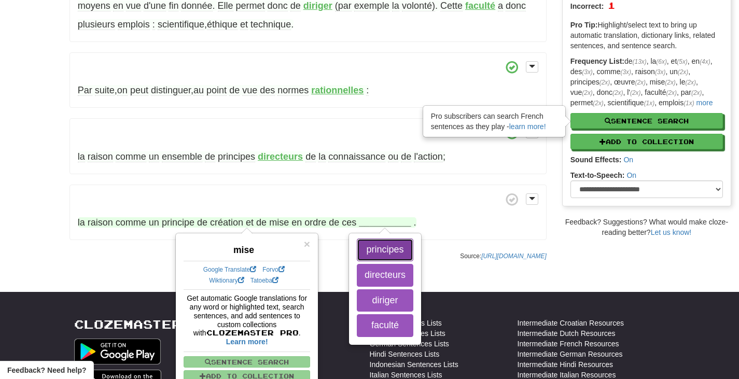
click at [396, 247] on button "principes" at bounding box center [385, 250] width 57 height 23
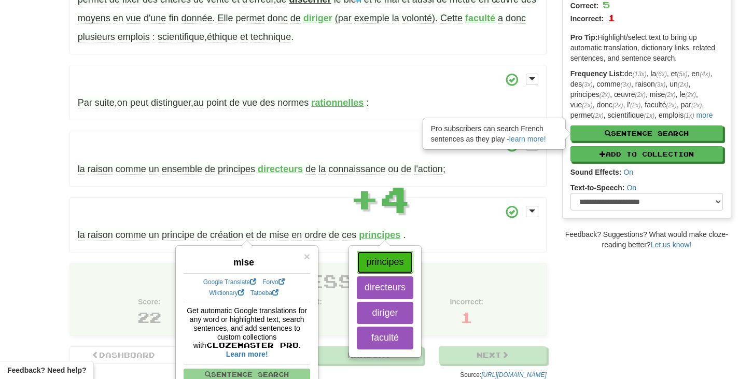
scroll to position [141, 0]
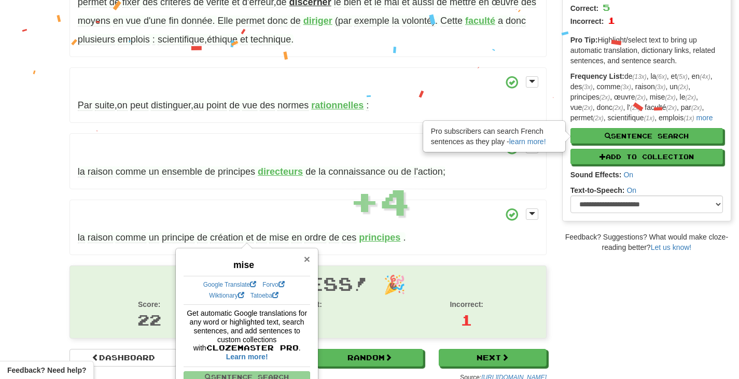
click at [307, 260] on span "×" at bounding box center [307, 259] width 6 height 12
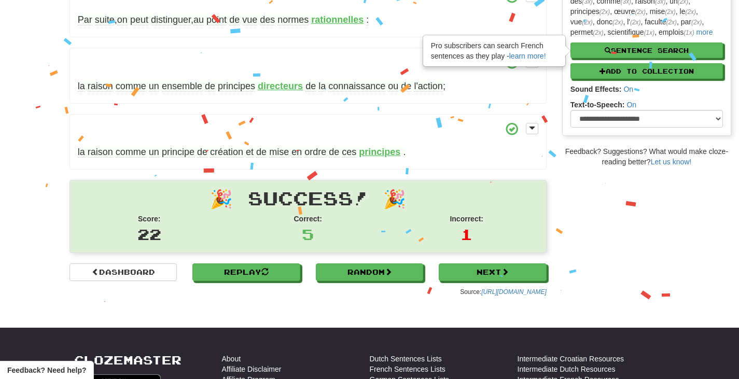
scroll to position [244, 0]
